Goal: Information Seeking & Learning: Find specific fact

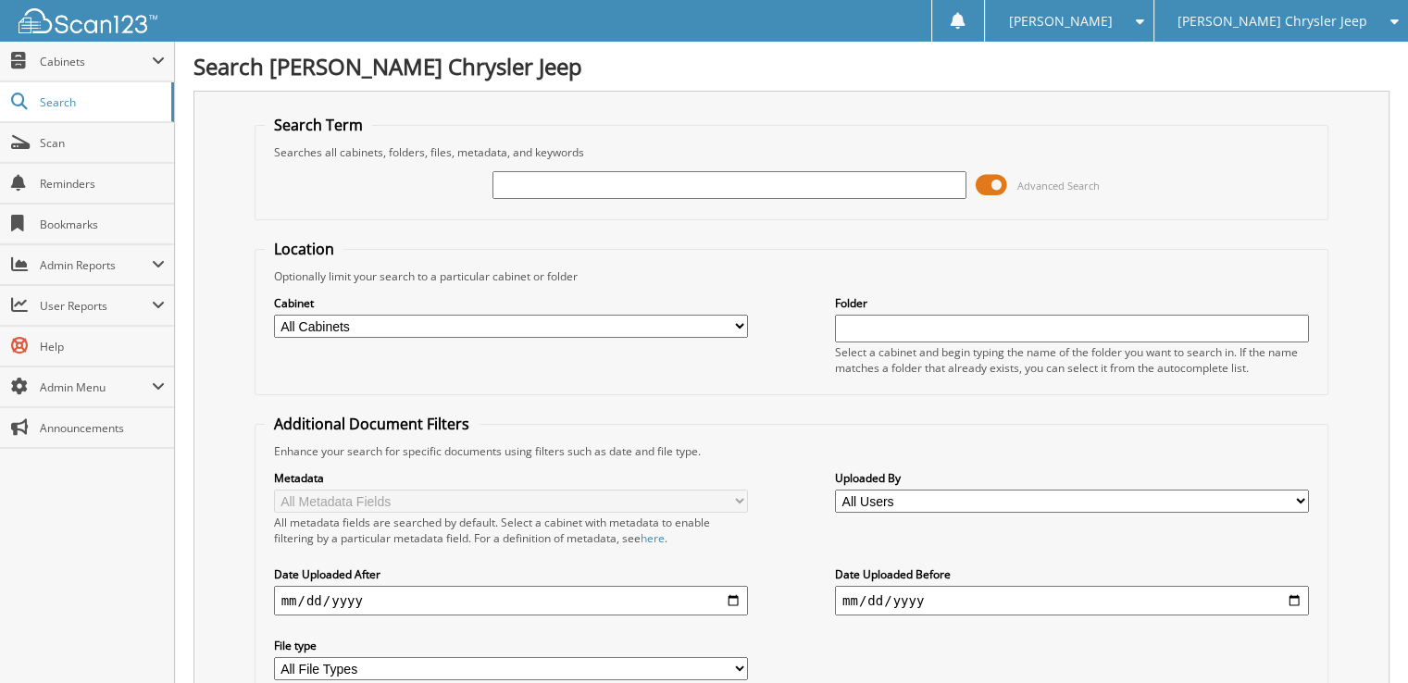
click at [575, 183] on input "text" at bounding box center [729, 185] width 474 height 28
type input "69078"
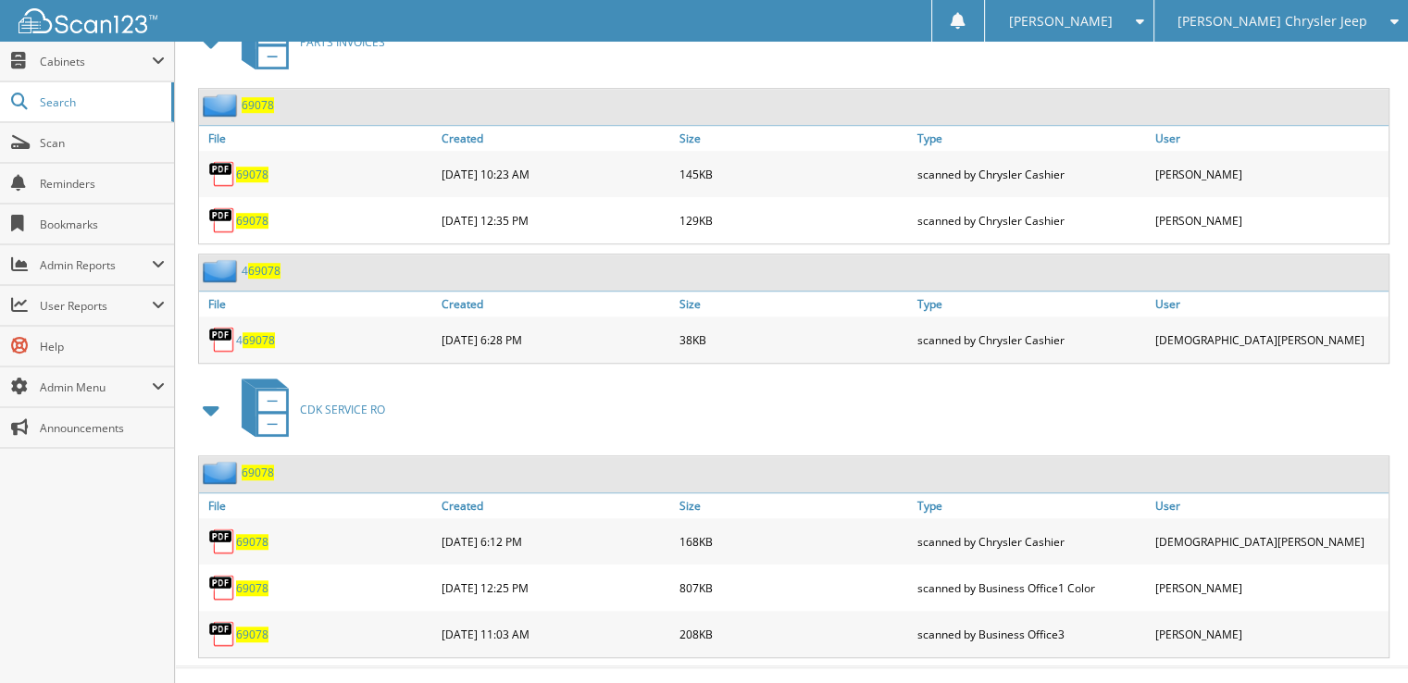
scroll to position [962, 0]
